Goal: Check status: Check status

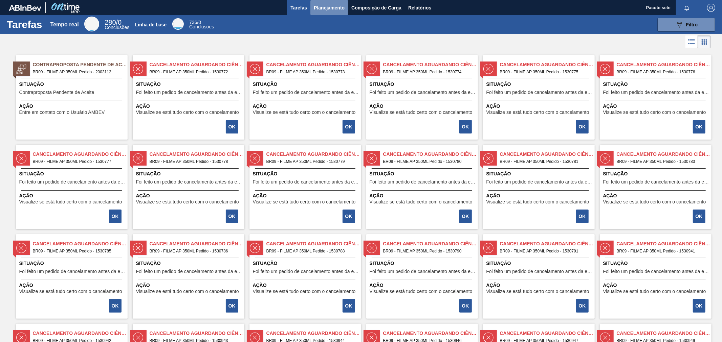
click at [320, 9] on font "Planejamento" at bounding box center [329, 7] width 31 height 5
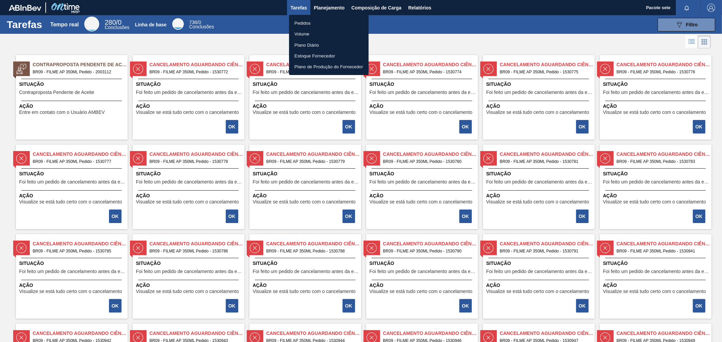
click at [320, 19] on li "Pedidos" at bounding box center [328, 23] width 79 height 11
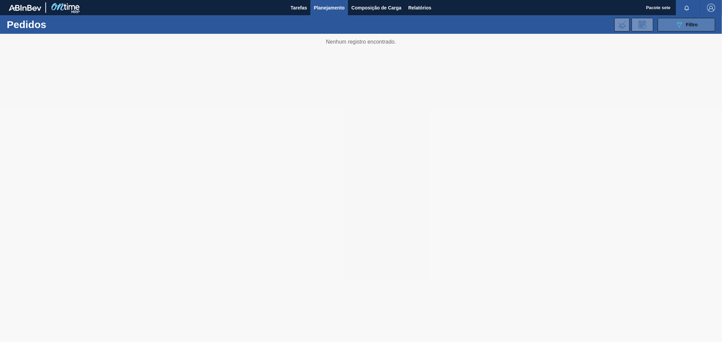
click at [677, 19] on button "089F7B8B-B2A5-4AFE-B5C0-19BA573D28AC Filtro" at bounding box center [686, 25] width 58 height 14
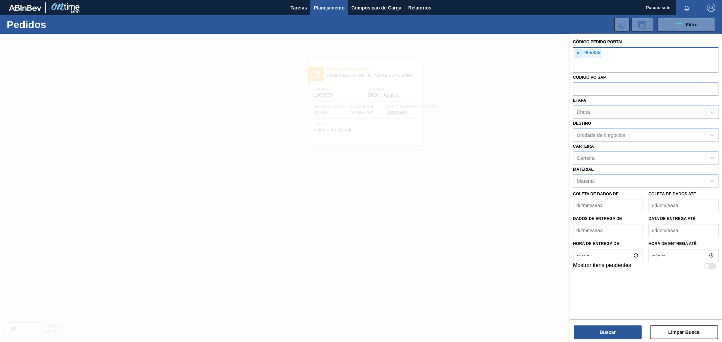
click at [579, 53] on font "×" at bounding box center [577, 52] width 3 height 5
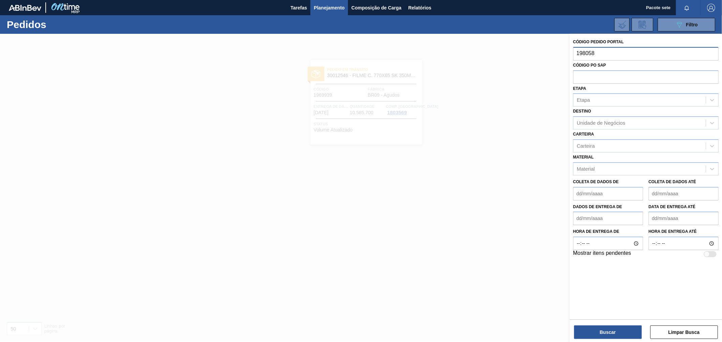
type input "1980588"
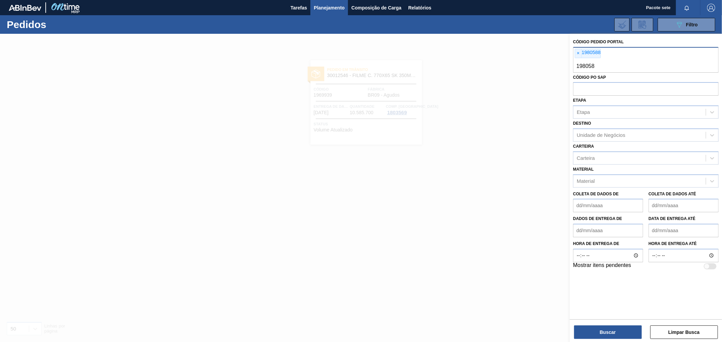
type input "1980589"
click at [602, 332] on font "Buscar" at bounding box center [607, 332] width 16 height 5
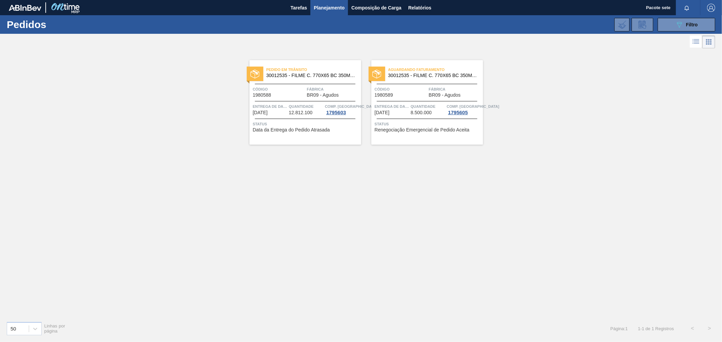
click at [383, 92] on font "1980589" at bounding box center [383, 94] width 19 height 5
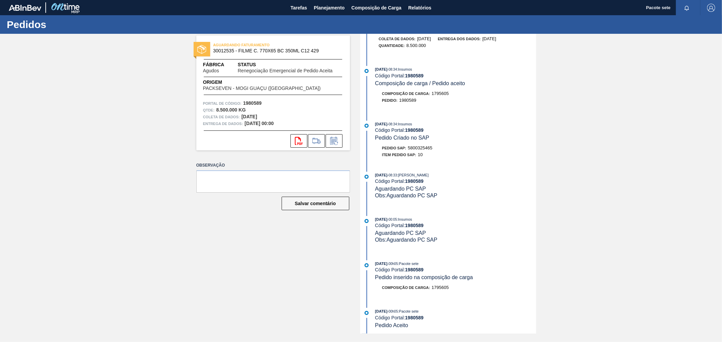
scroll to position [38, 0]
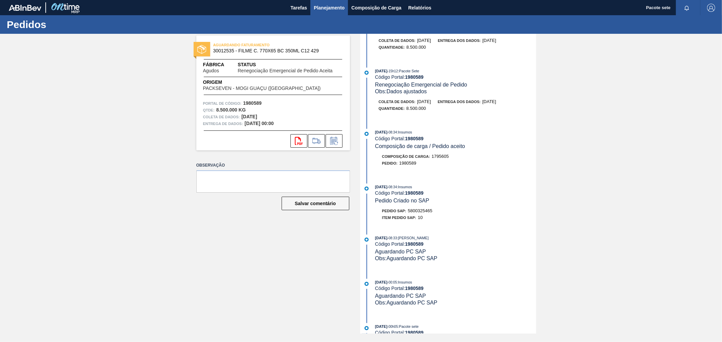
click at [324, 7] on font "Planejamento" at bounding box center [329, 7] width 31 height 5
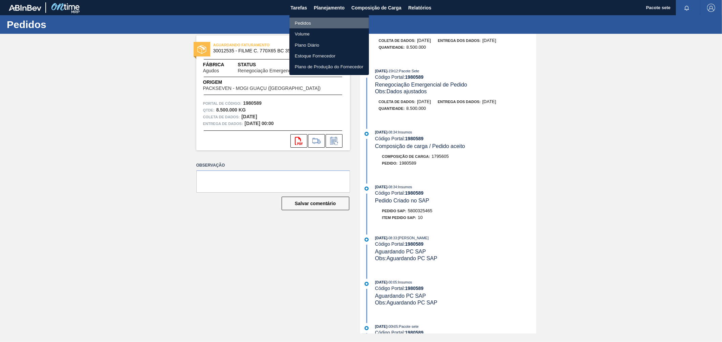
click at [305, 23] on font "Pedidos" at bounding box center [303, 23] width 16 height 5
